Goal: Transaction & Acquisition: Purchase product/service

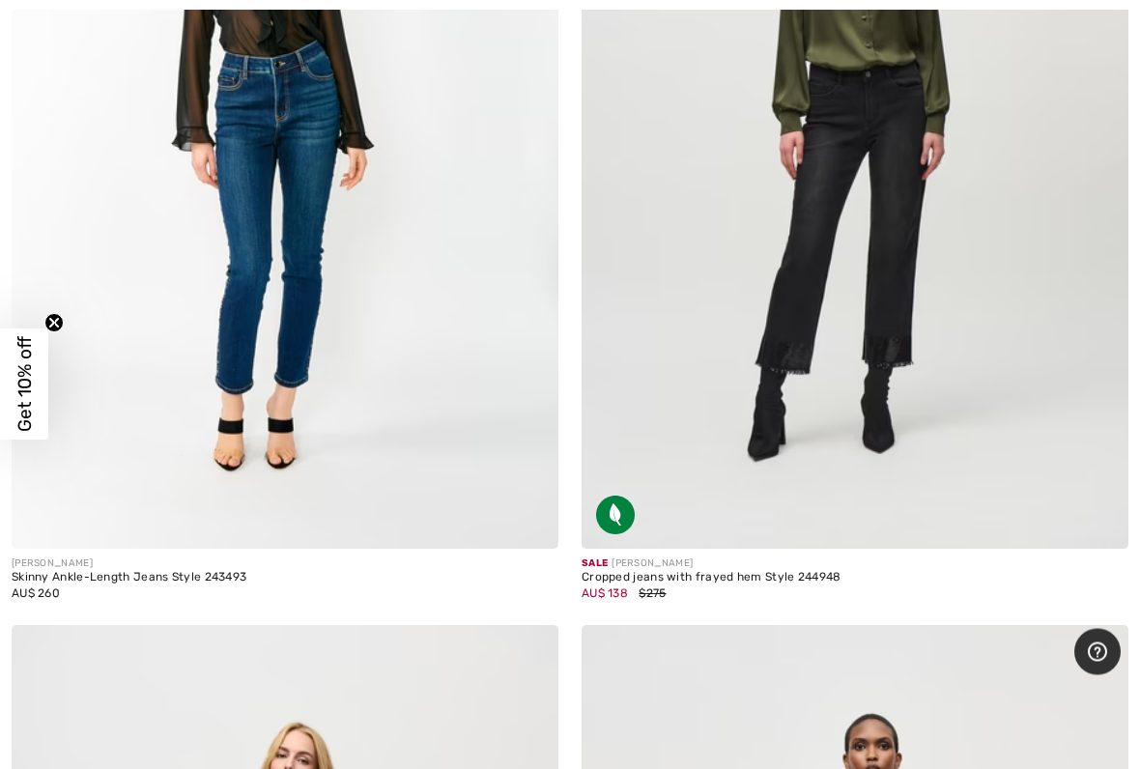
scroll to position [9788, 0]
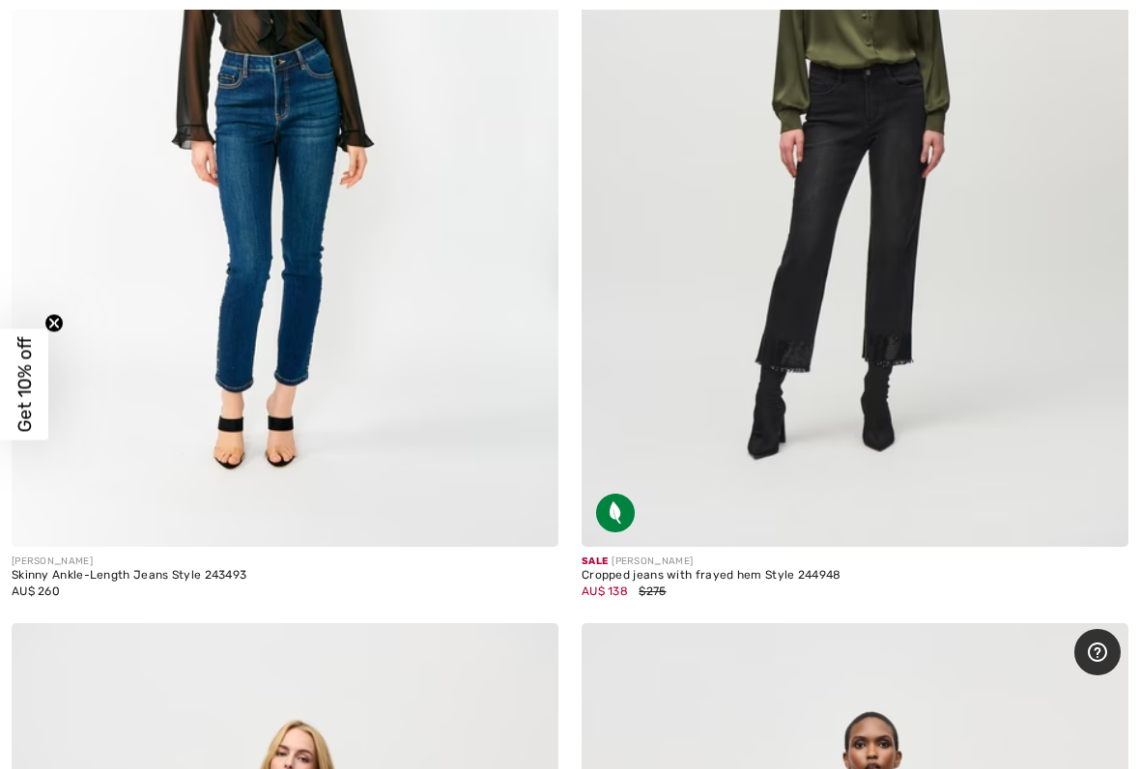
click at [240, 353] on img at bounding box center [285, 136] width 547 height 821
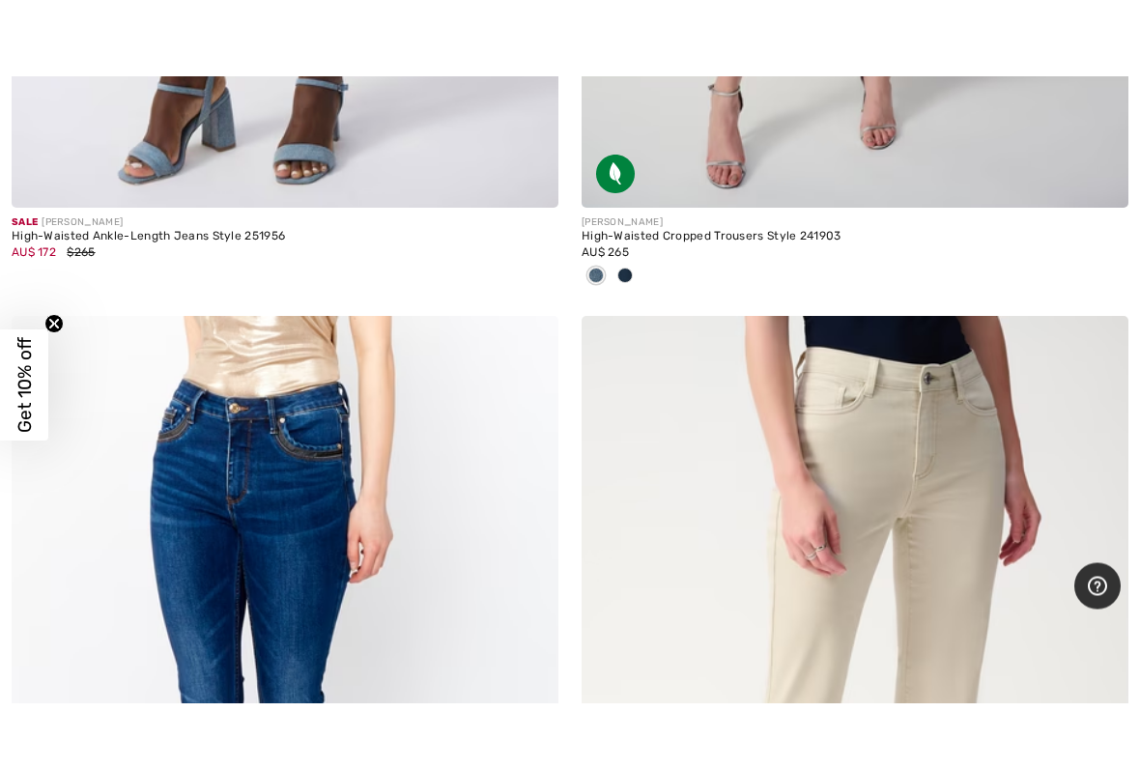
scroll to position [6572, 0]
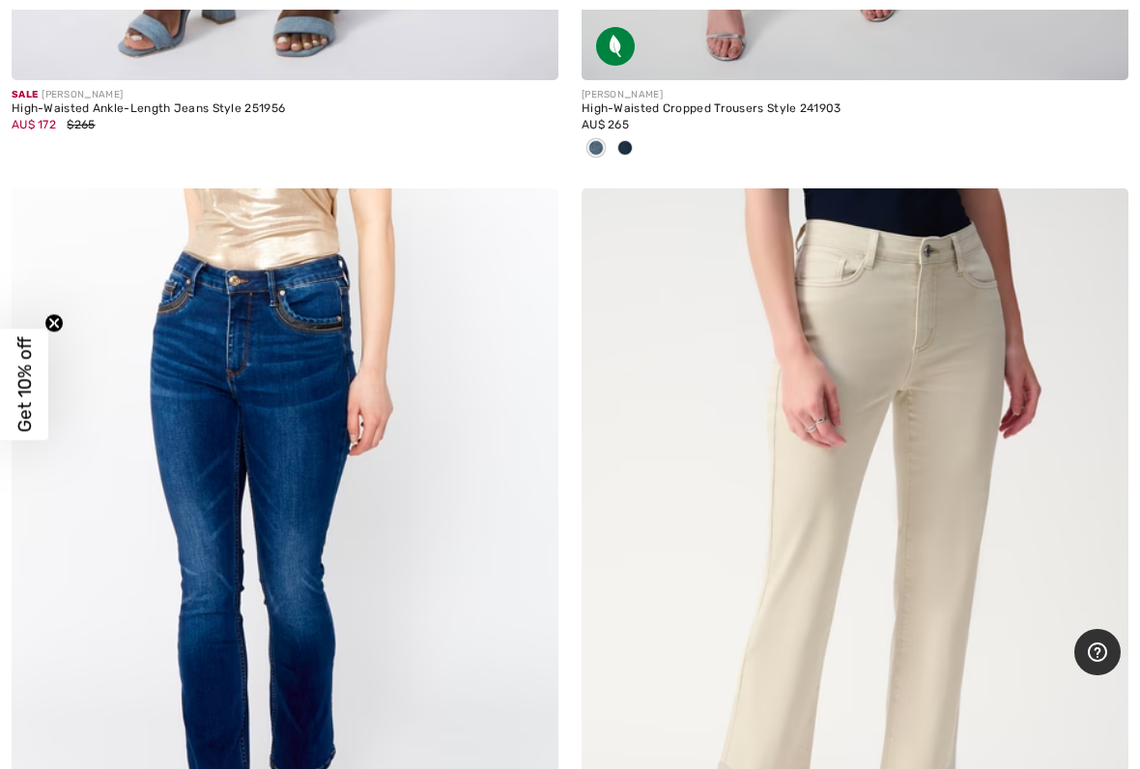
click at [291, 521] on img at bounding box center [285, 598] width 547 height 821
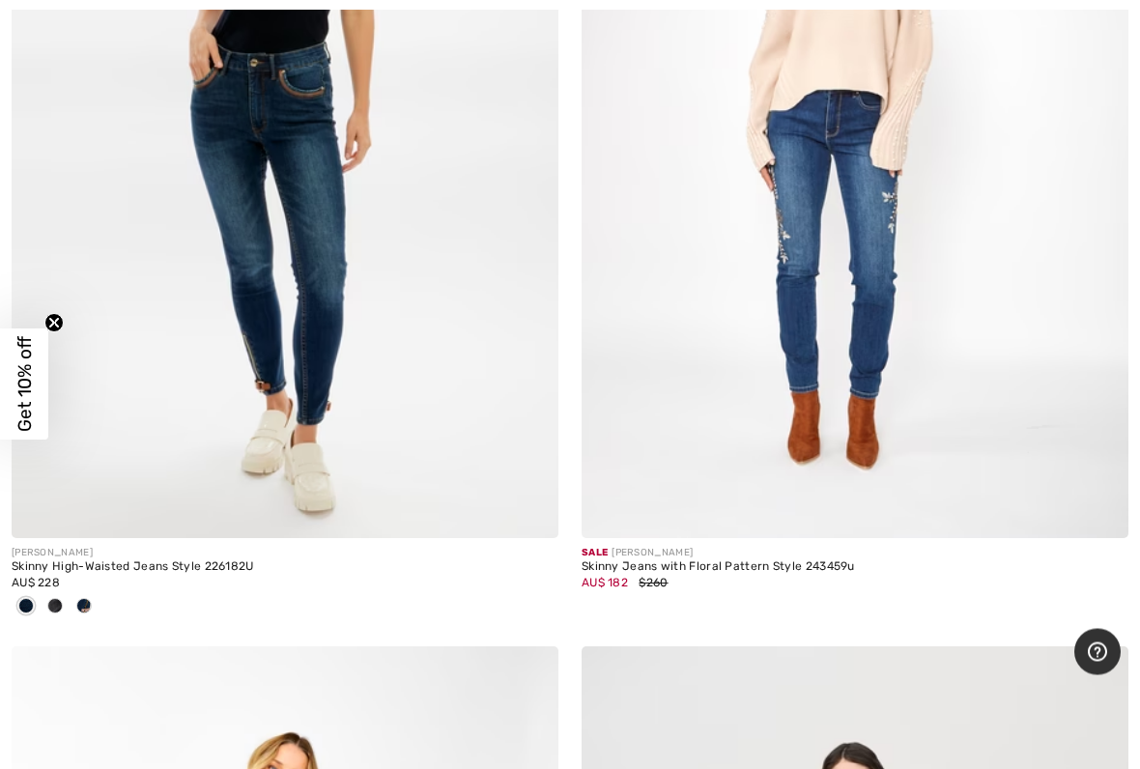
scroll to position [8808, 0]
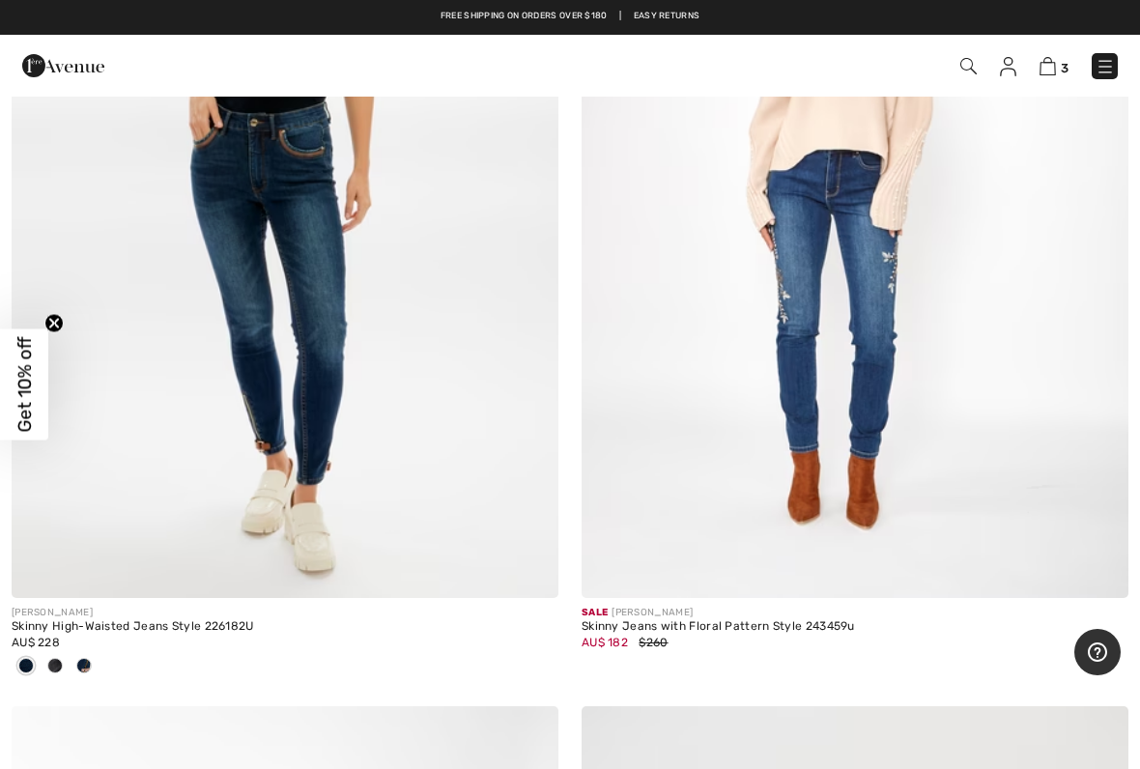
click at [126, 612] on div "[PERSON_NAME]" at bounding box center [285, 613] width 547 height 14
click at [64, 620] on div "Skinny High-Waisted Jeans Style 226182U" at bounding box center [285, 627] width 547 height 14
click at [311, 414] on img at bounding box center [285, 188] width 547 height 821
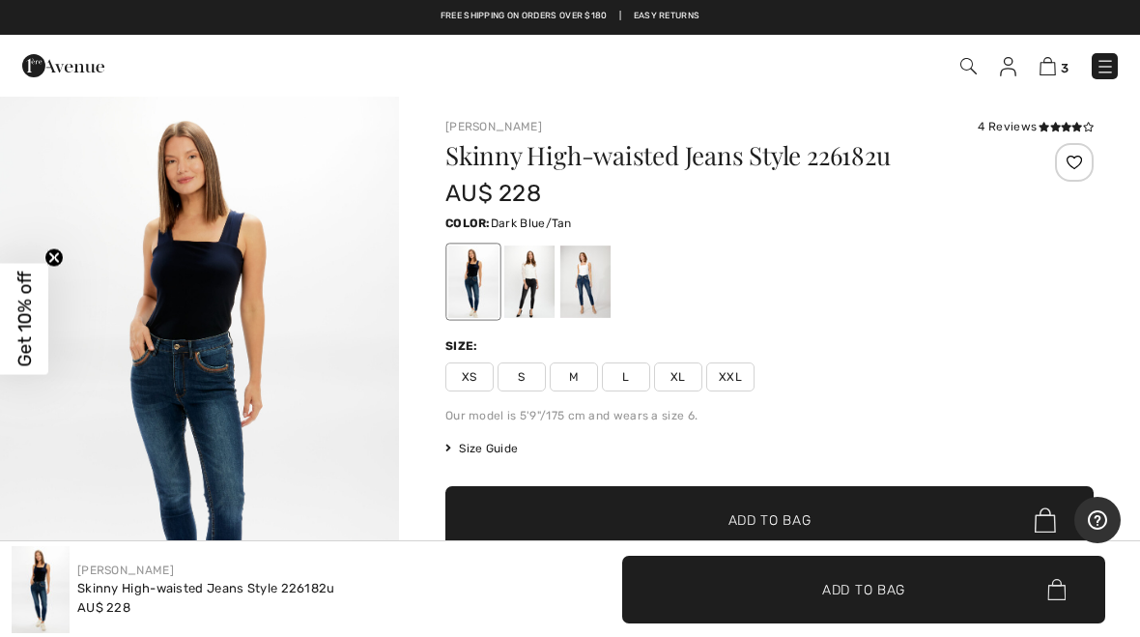
click at [966, 330] on div "Skinny High-waisted Jeans Style 226182u AU$ 228 Color: Dark Blue/Tan Size: XS S…" at bounding box center [770, 386] width 649 height 486
click at [538, 291] on div at bounding box center [530, 281] width 50 height 72
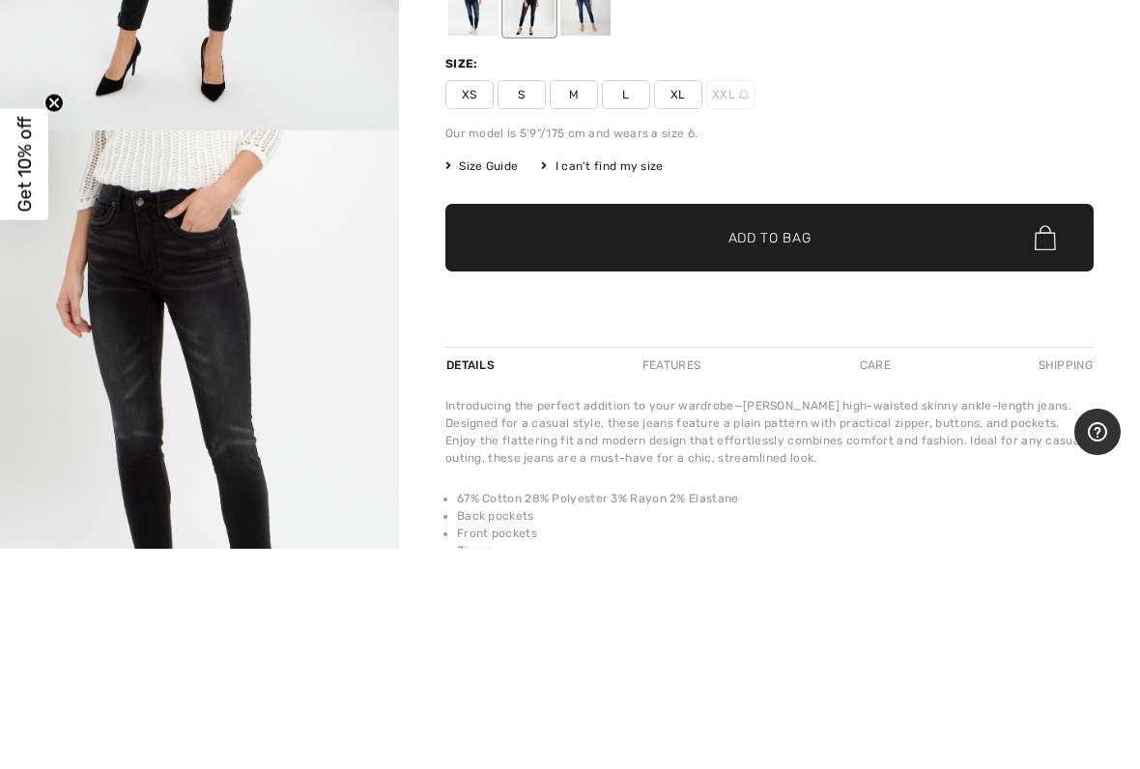
scroll to position [282, 0]
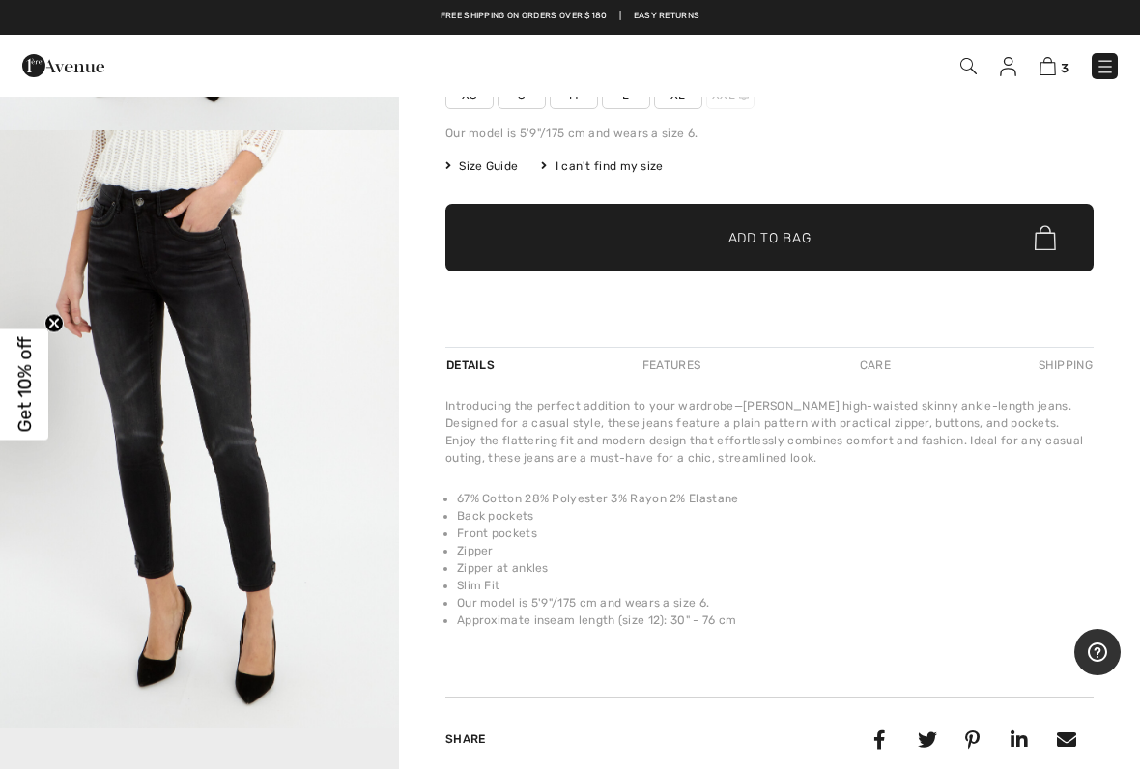
click at [533, 95] on div "3 Checkout 4 reviews" at bounding box center [570, 66] width 1140 height 62
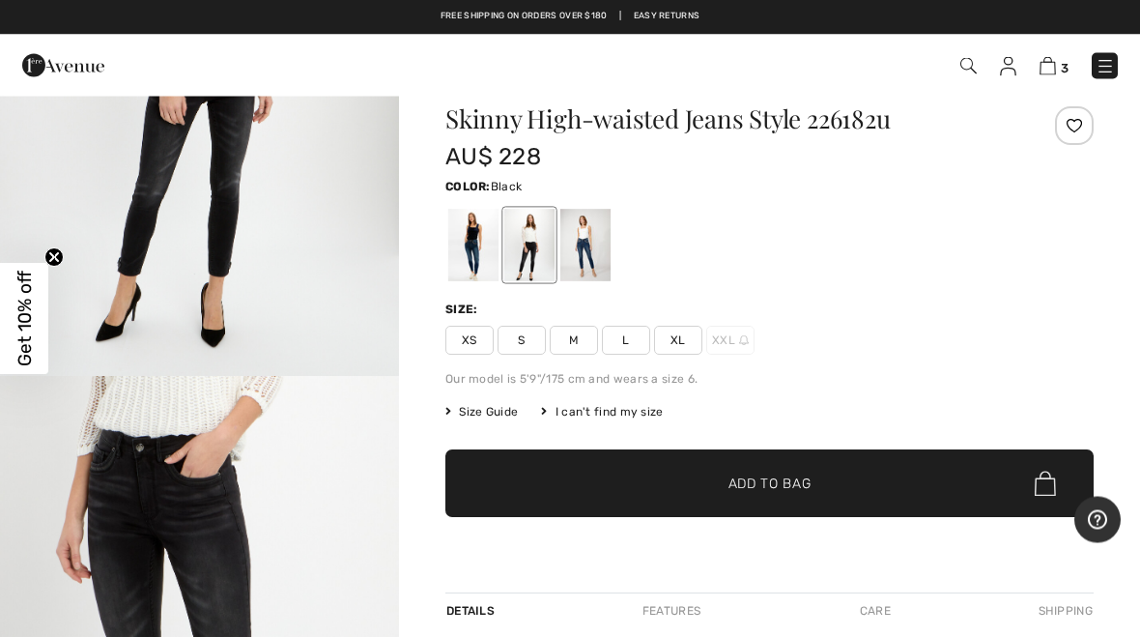
scroll to position [0, 0]
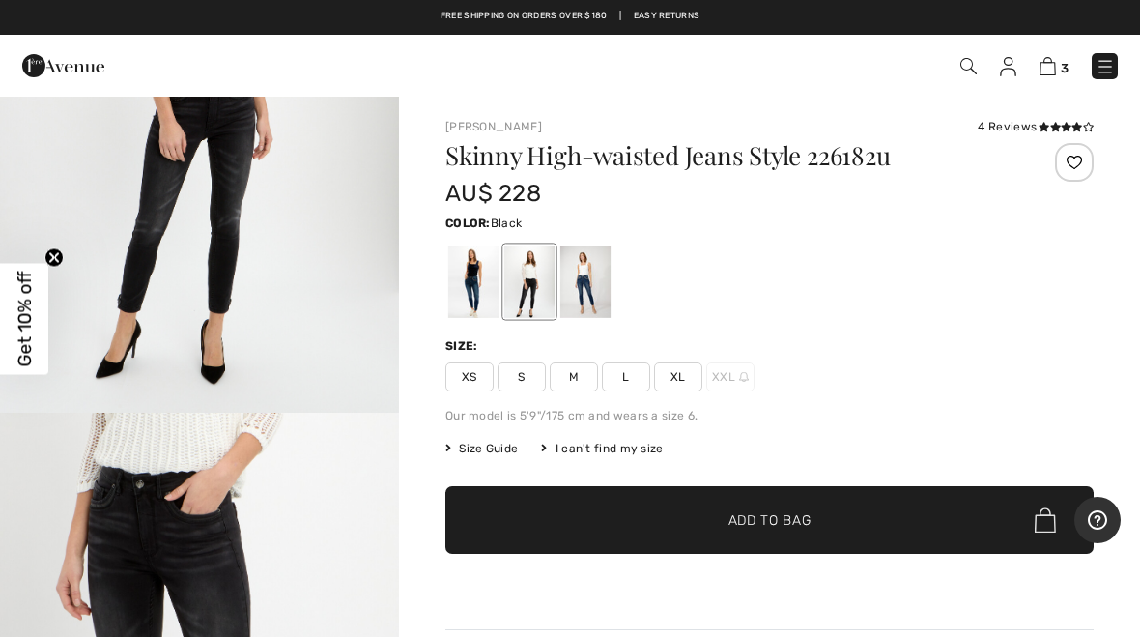
click at [791, 489] on span "✔ Added to Bag Add to Bag" at bounding box center [770, 520] width 649 height 68
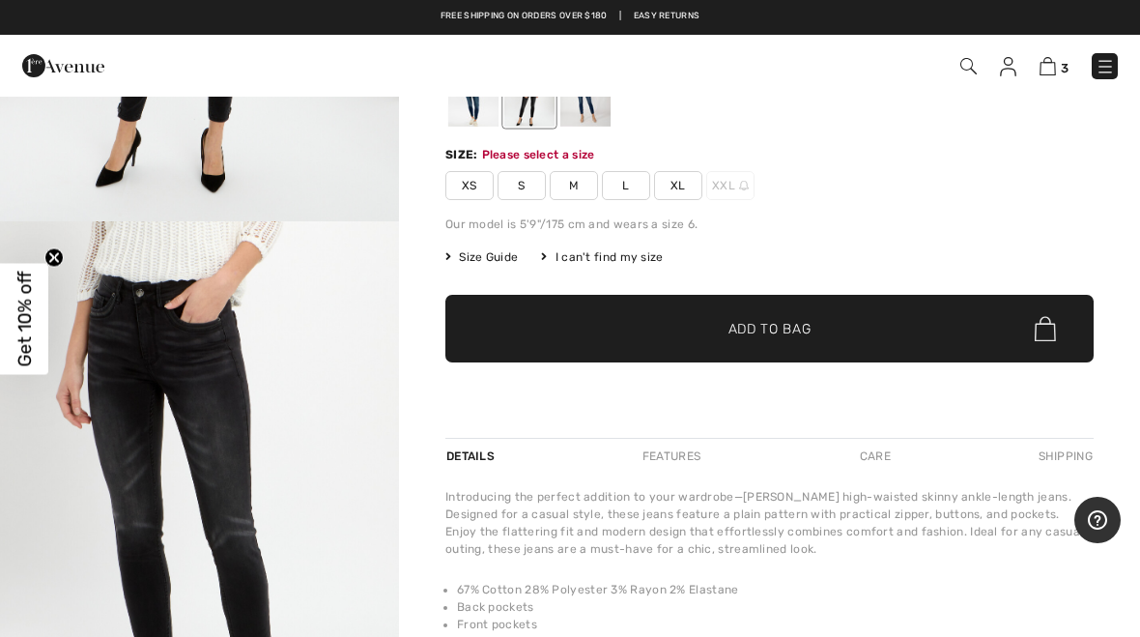
scroll to position [198, 0]
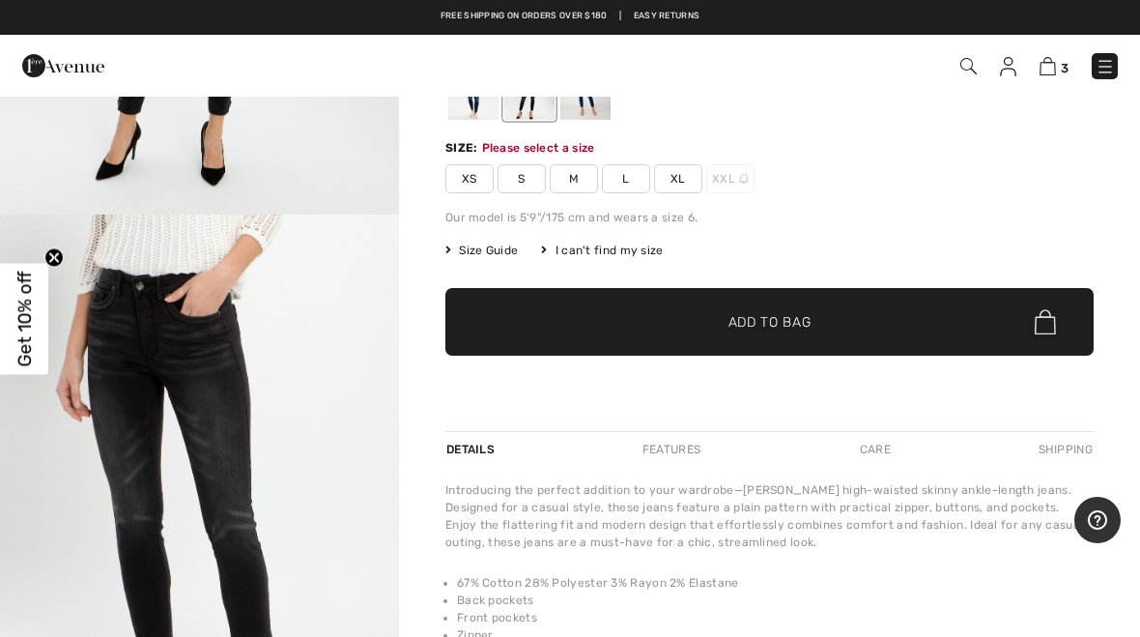
click at [515, 179] on span "S" at bounding box center [522, 178] width 48 height 29
click at [702, 330] on span "✔ Added to Bag" at bounding box center [741, 322] width 118 height 20
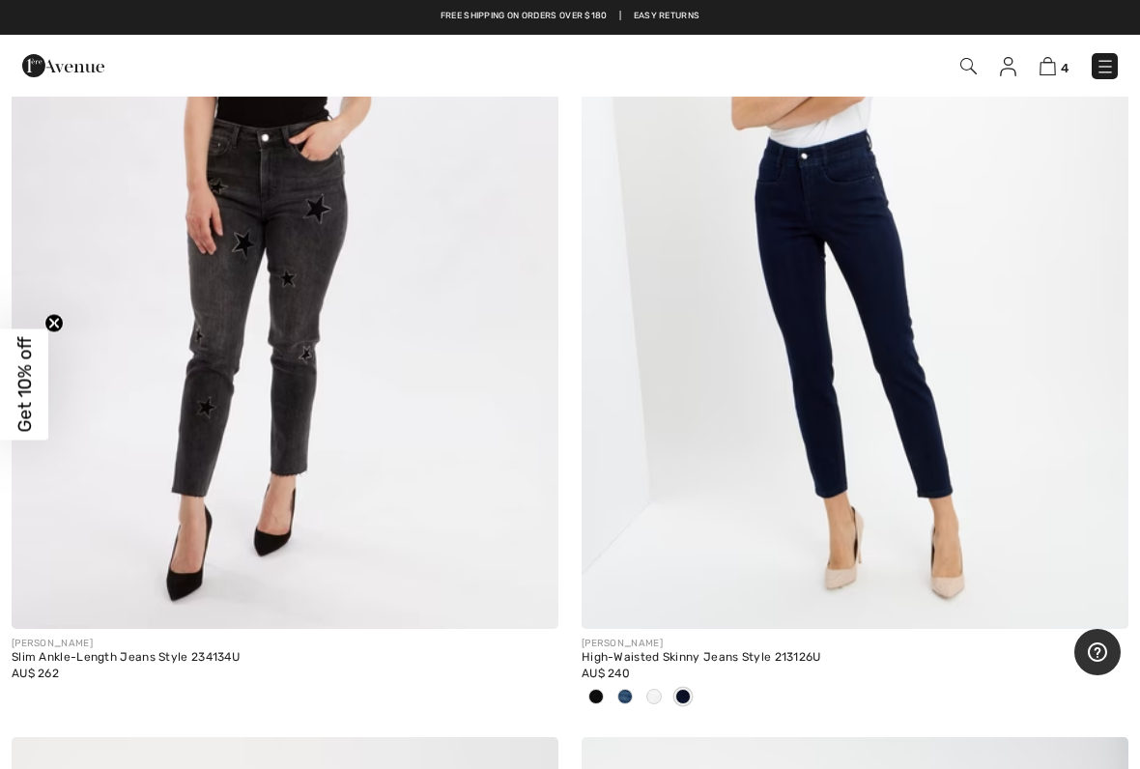
scroll to position [15342, 0]
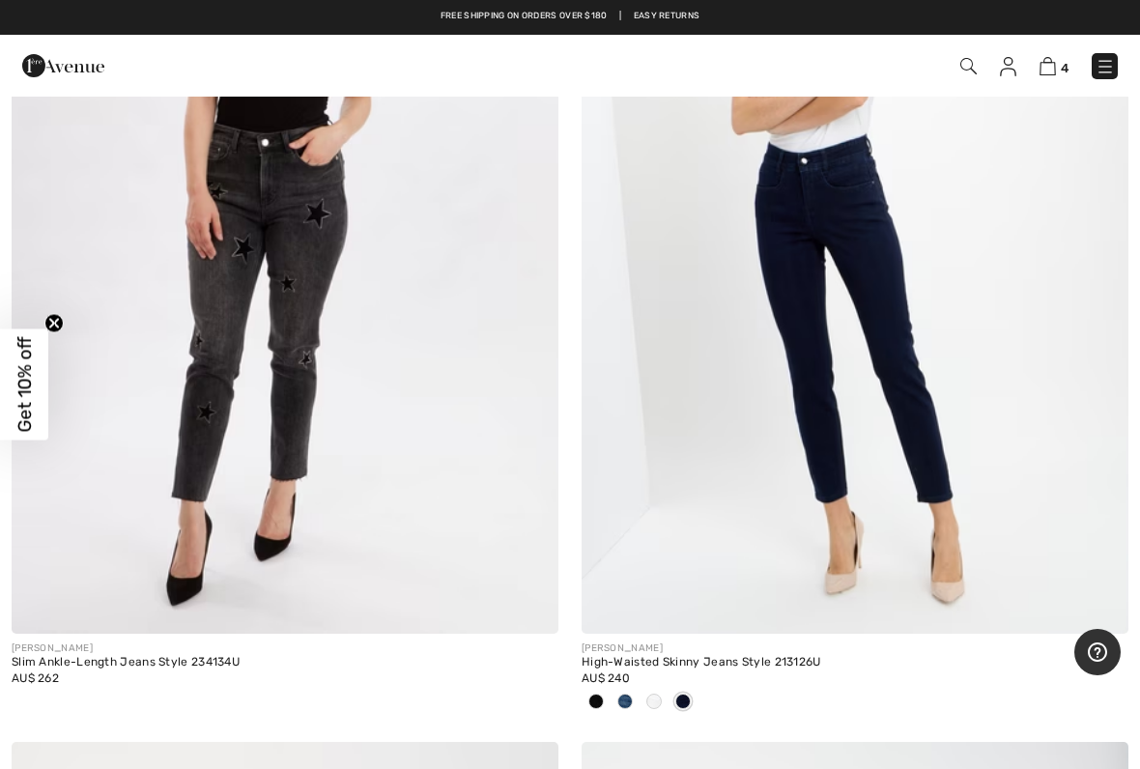
click at [884, 409] on img at bounding box center [855, 223] width 547 height 821
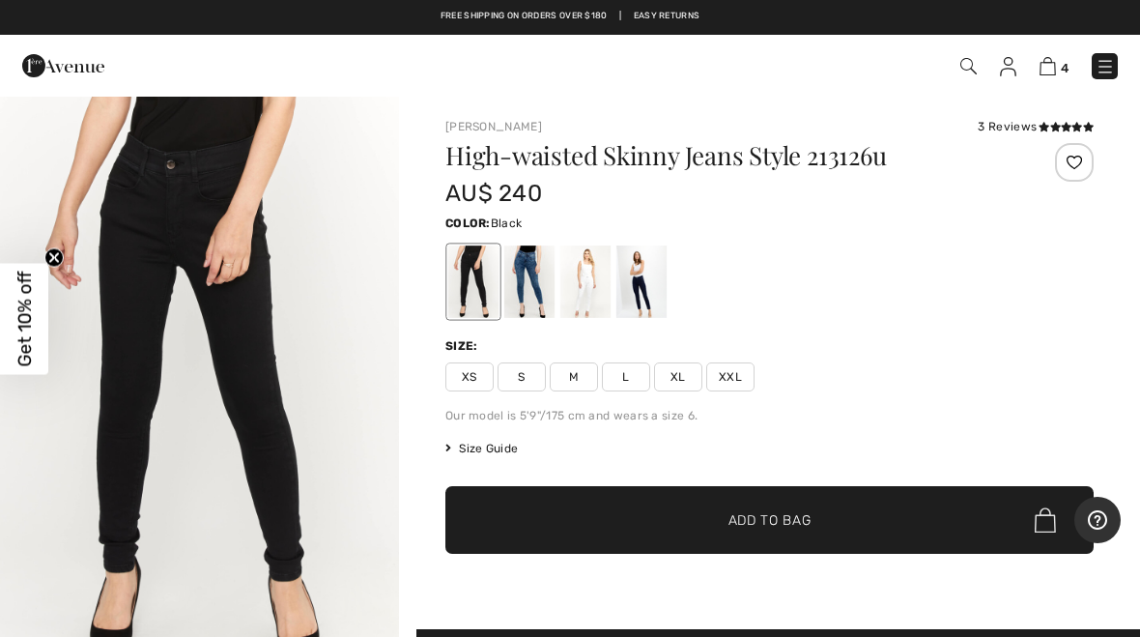
click at [523, 375] on span "S" at bounding box center [522, 376] width 48 height 29
click at [903, 522] on span "✔ Added to Bag Add to Bag" at bounding box center [770, 520] width 649 height 68
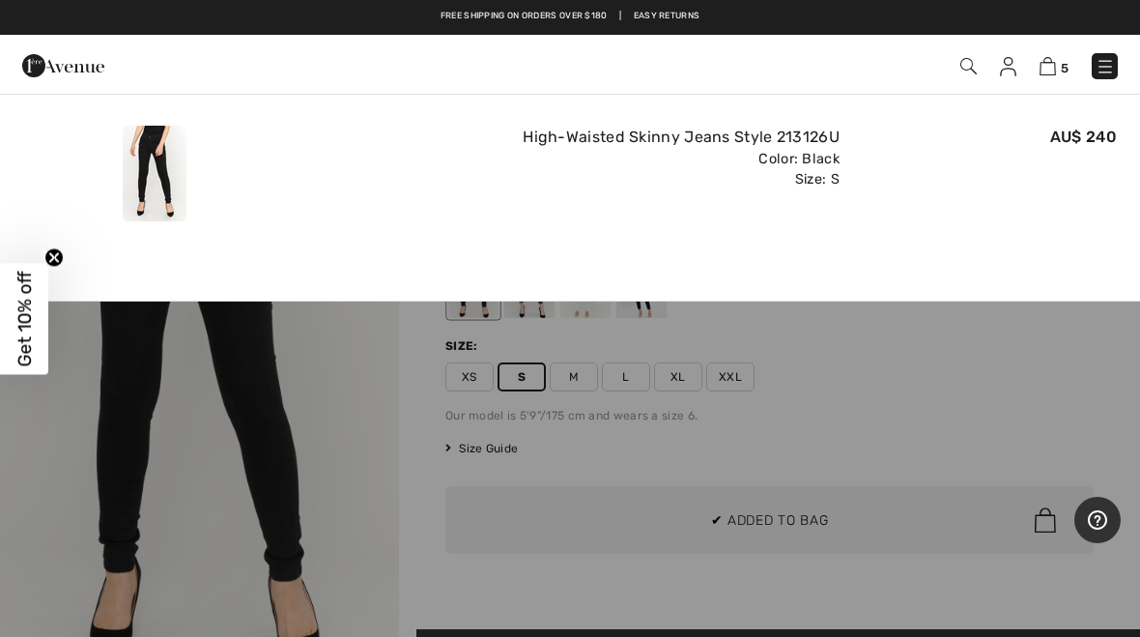
click at [1047, 72] on img at bounding box center [1048, 66] width 16 height 18
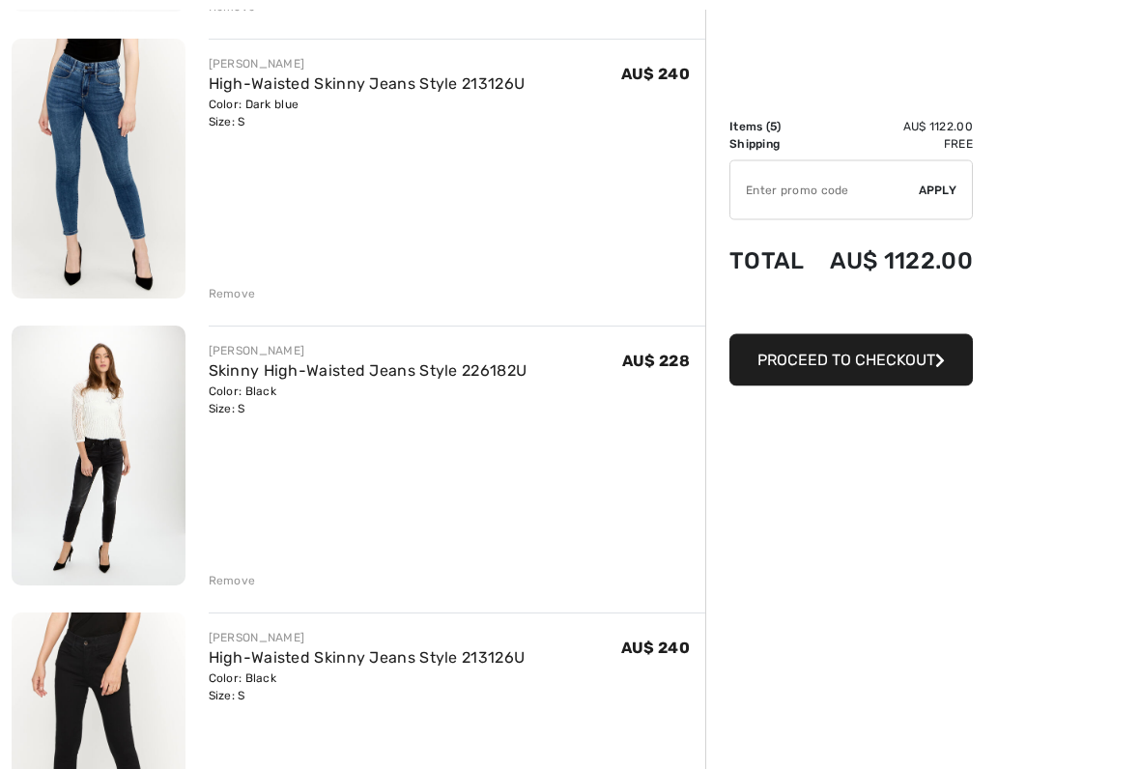
scroll to position [790, 0]
click at [241, 573] on div "Remove" at bounding box center [232, 580] width 47 height 17
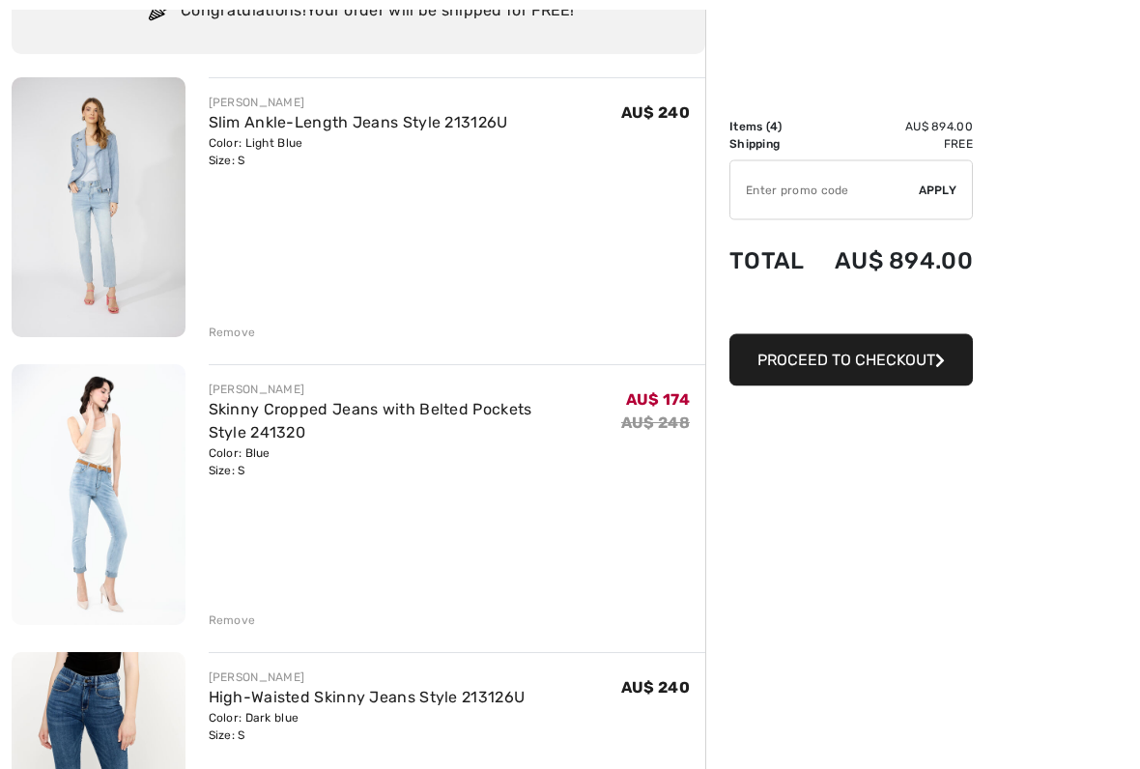
scroll to position [176, 0]
click at [233, 332] on div "Remove" at bounding box center [232, 332] width 47 height 17
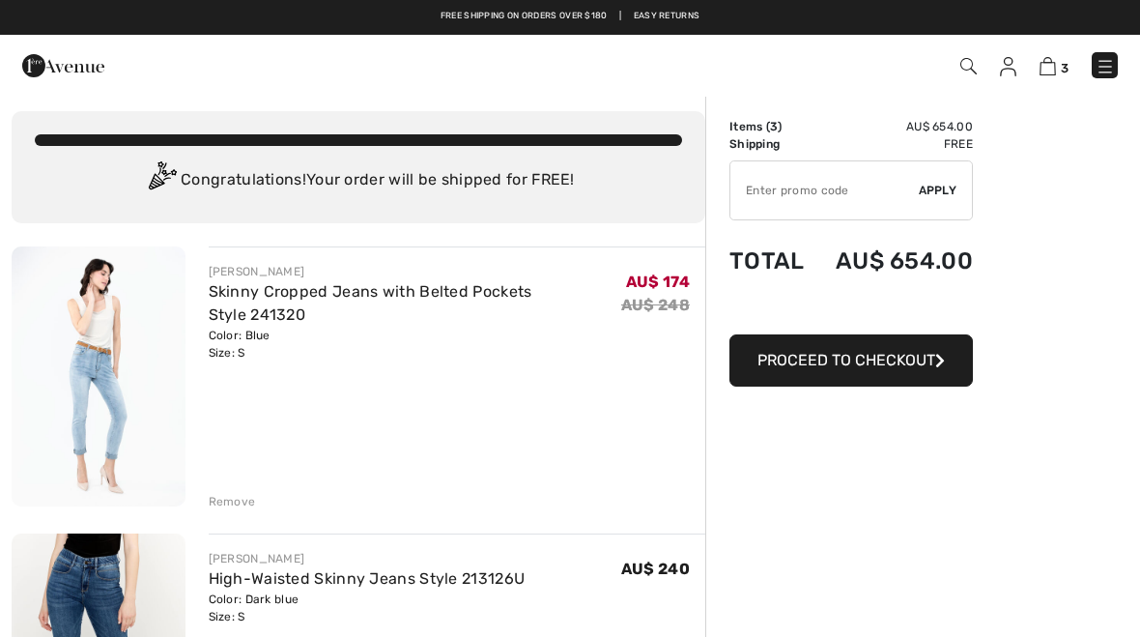
scroll to position [0, 0]
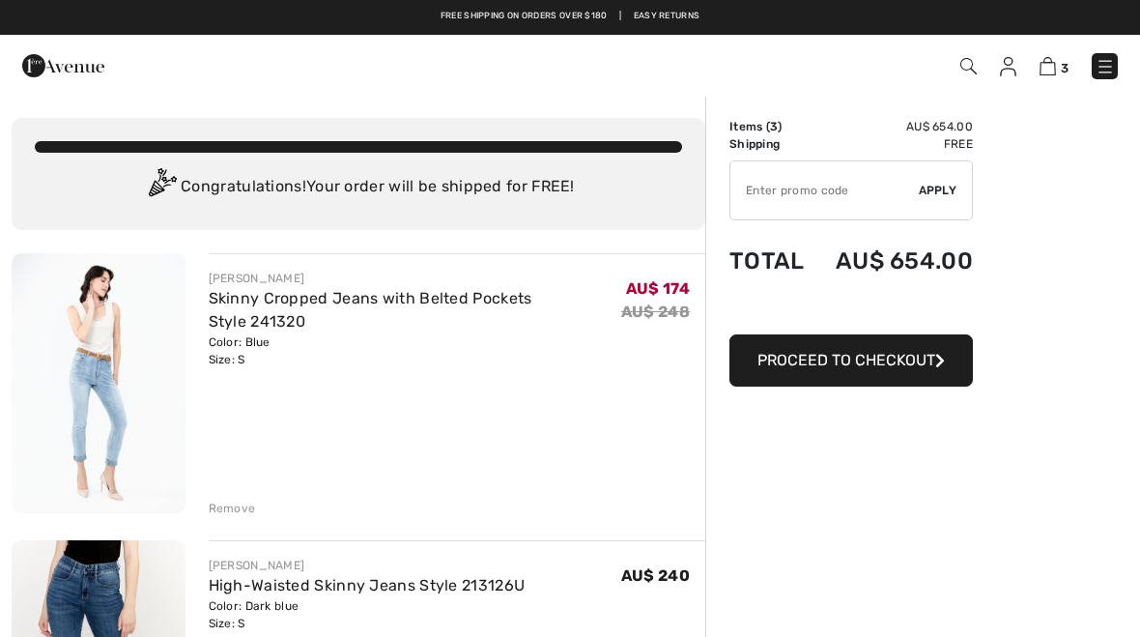
click at [899, 357] on span "Proceed to Checkout" at bounding box center [847, 360] width 178 height 18
